Goal: Information Seeking & Learning: Obtain resource

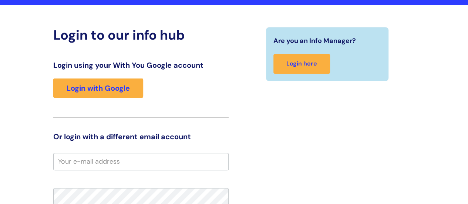
scroll to position [39, 0]
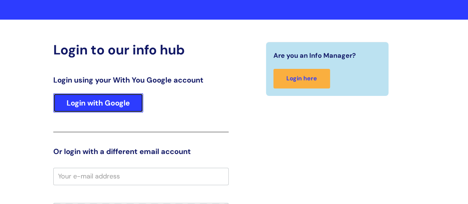
click at [124, 107] on link "Login with Google" at bounding box center [98, 102] width 90 height 19
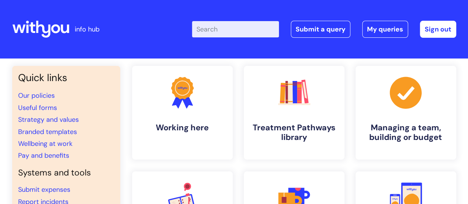
click at [98, 160] on li "Pay and benefits" at bounding box center [66, 155] width 96 height 12
click at [179, 98] on icon at bounding box center [182, 87] width 23 height 23
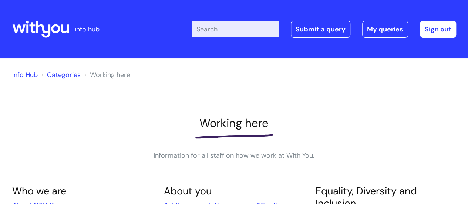
click at [214, 28] on input "Enter your search term here..." at bounding box center [235, 29] width 87 height 16
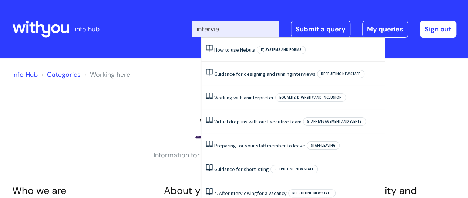
type input "interview"
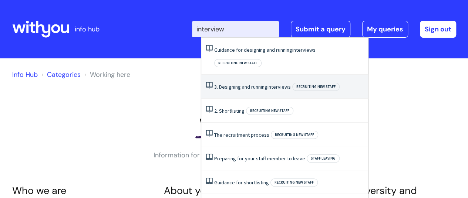
click at [239, 84] on link "3. Designing and running interviews" at bounding box center [252, 87] width 77 height 7
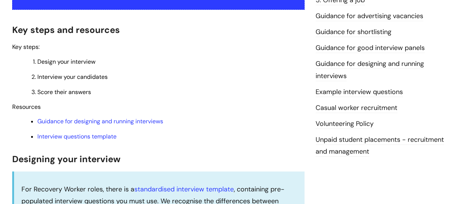
scroll to position [357, 0]
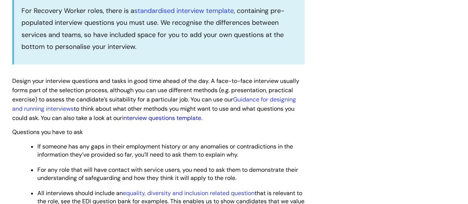
click at [175, 116] on link "interview questions template" at bounding box center [161, 118] width 79 height 8
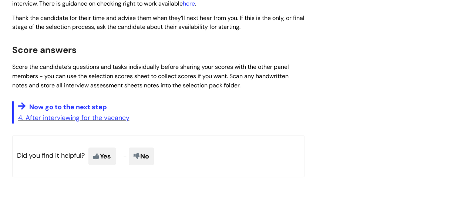
scroll to position [717, 0]
